Goal: Task Accomplishment & Management: Manage account settings

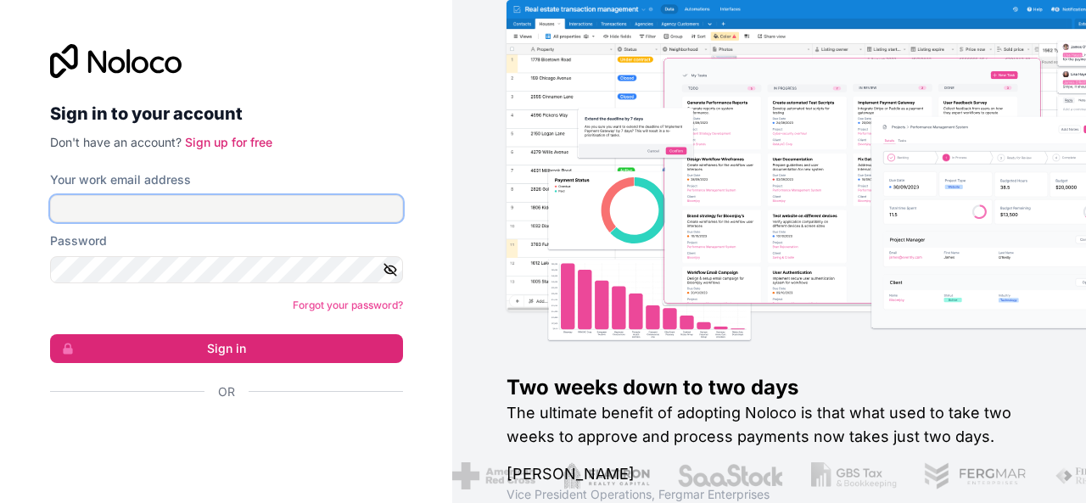
click at [217, 210] on input "Your work email address" at bounding box center [226, 208] width 353 height 27
type input "S"
type input "a"
type input "[PERSON_NAME][EMAIL_ADDRESS][DOMAIN_NAME]"
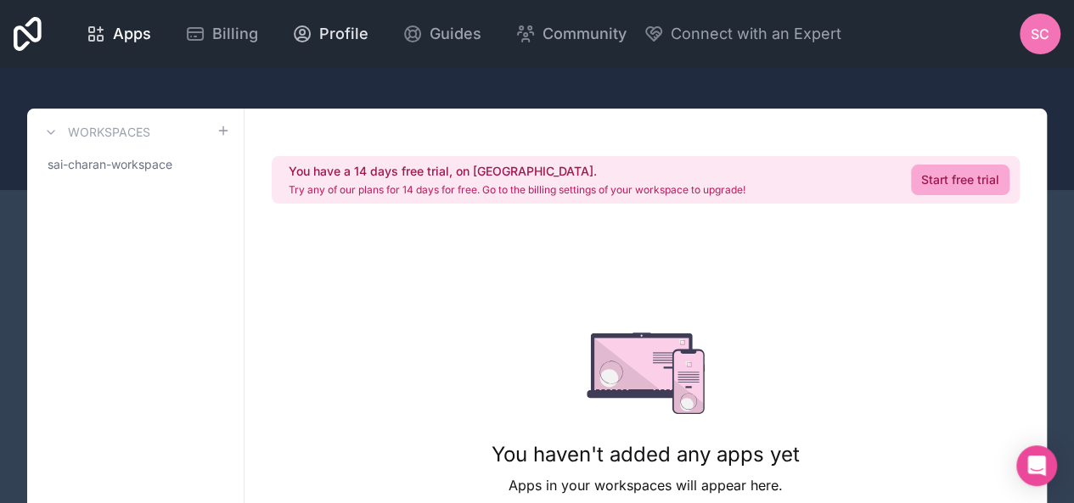
click at [312, 25] on div "Profile" at bounding box center [330, 34] width 76 height 24
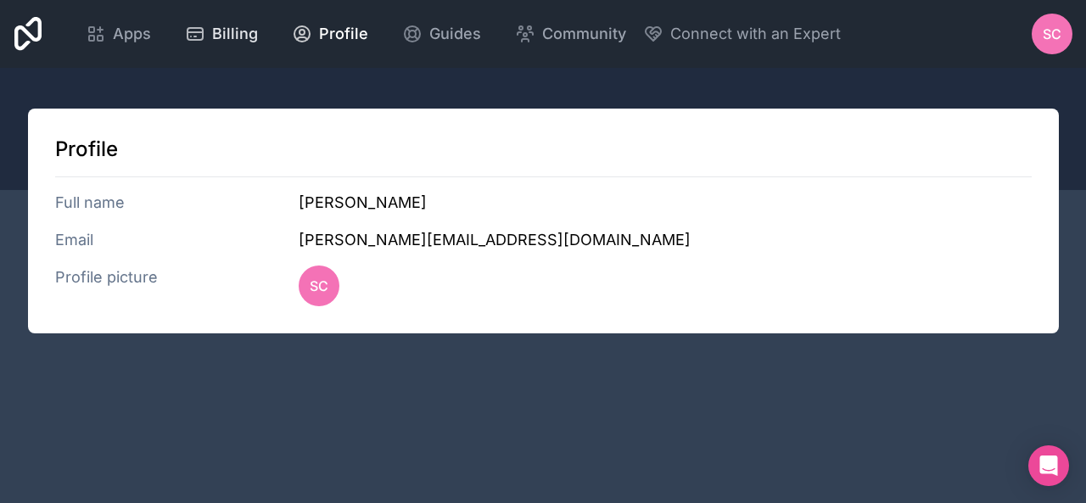
click at [236, 23] on span "Billing" at bounding box center [235, 34] width 46 height 24
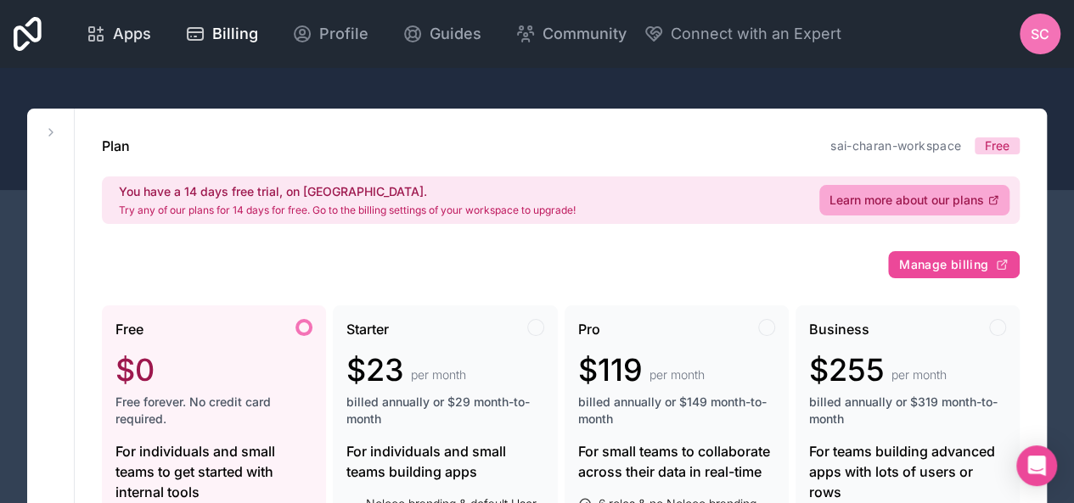
click at [129, 31] on span "Apps" at bounding box center [132, 34] width 38 height 24
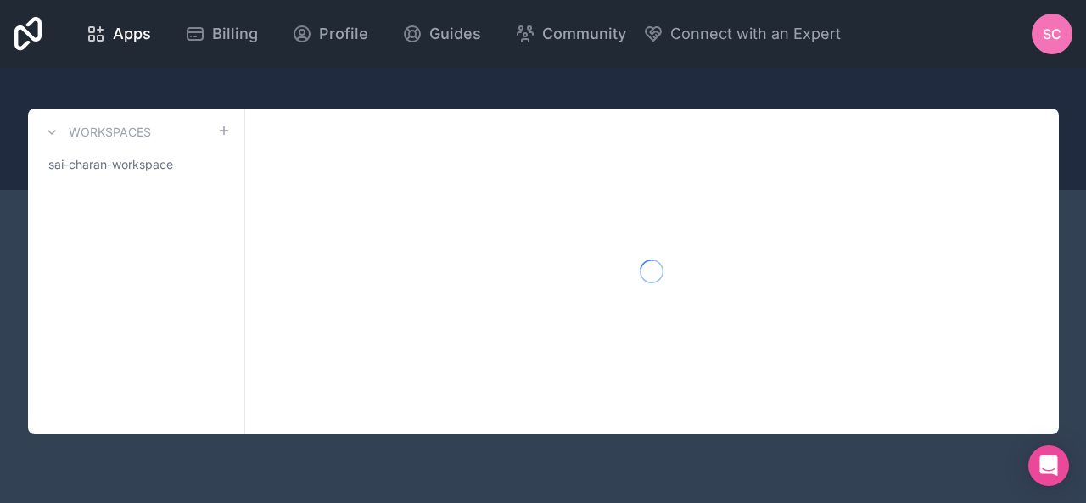
click at [40, 32] on icon at bounding box center [28, 34] width 28 height 34
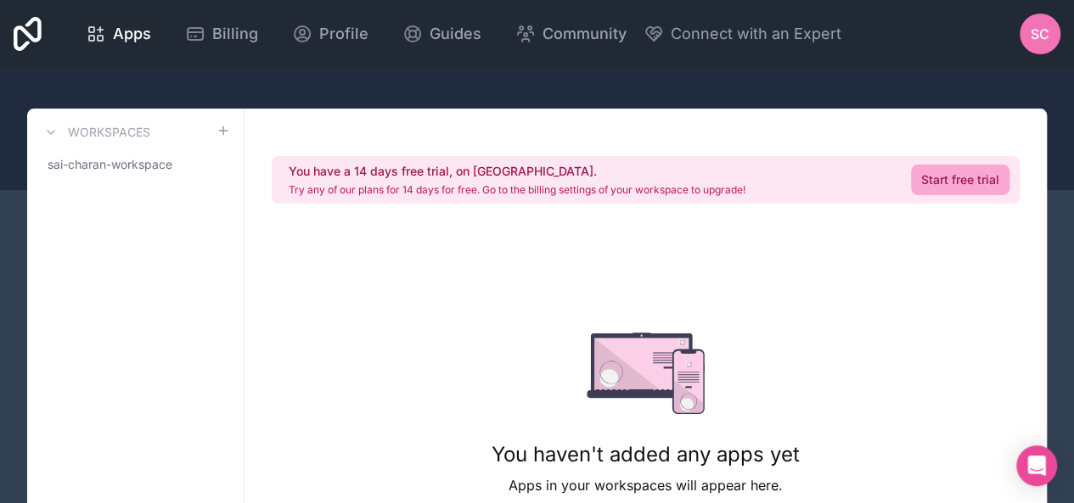
click at [1029, 35] on div "SC" at bounding box center [1039, 34] width 41 height 41
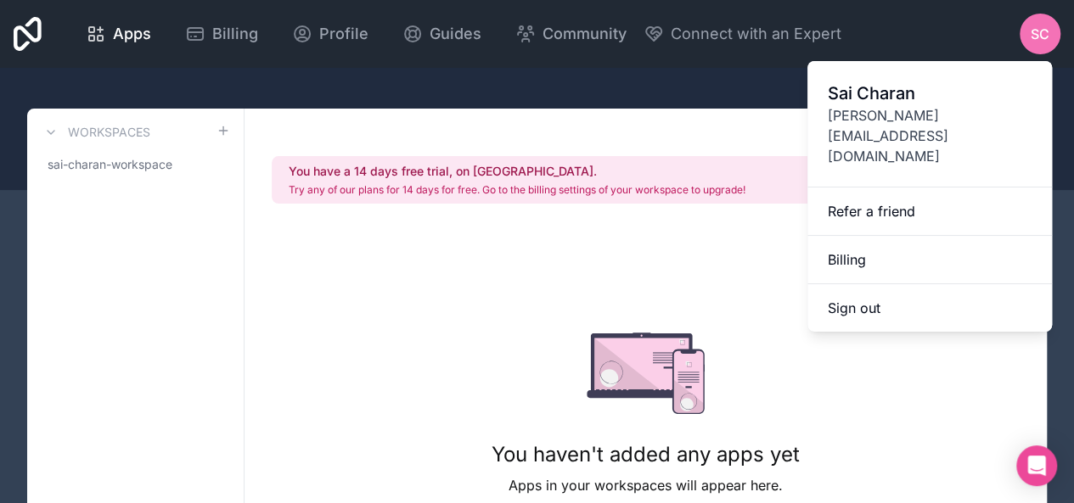
click at [863, 92] on span "[PERSON_NAME]" at bounding box center [930, 93] width 204 height 24
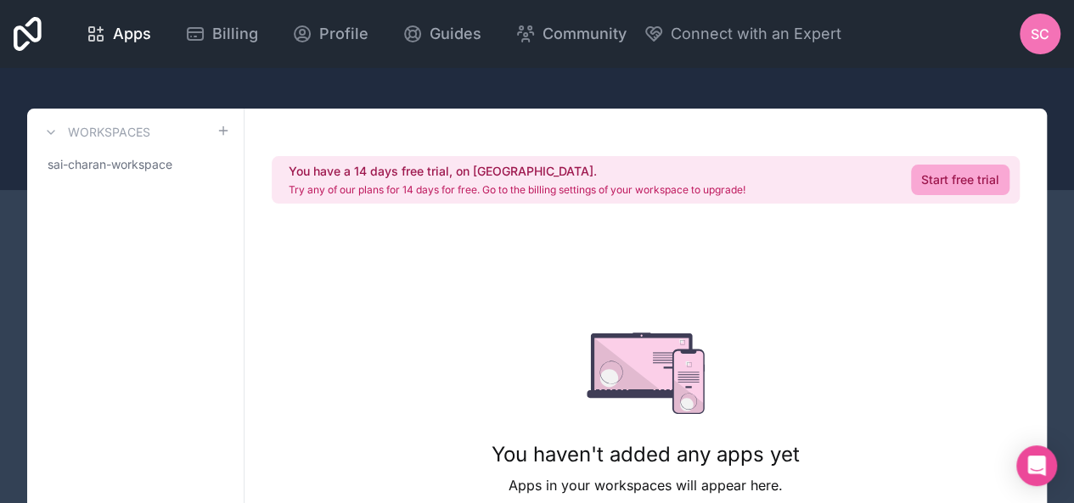
click at [1040, 33] on span "SC" at bounding box center [1039, 34] width 19 height 20
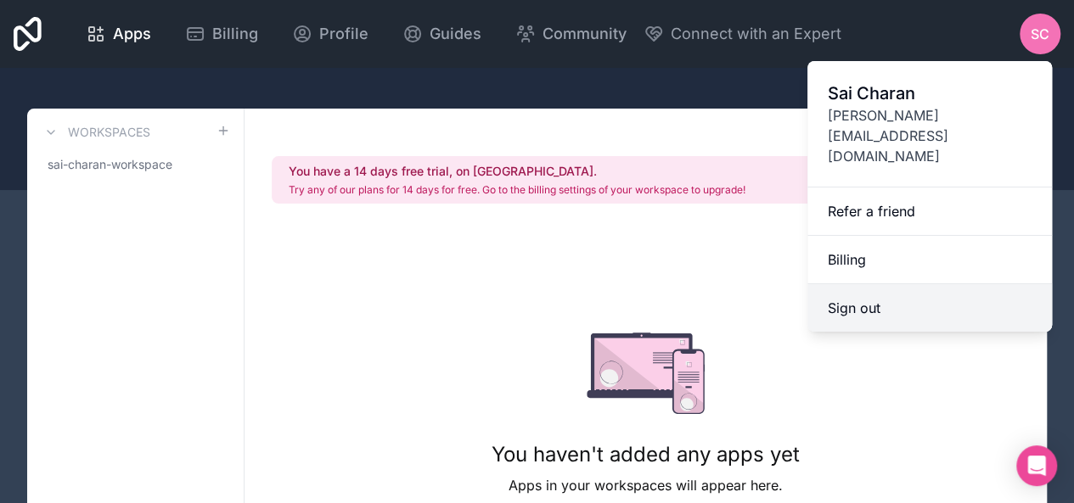
click at [903, 284] on button "Sign out" at bounding box center [929, 308] width 244 height 48
